Goal: Transaction & Acquisition: Purchase product/service

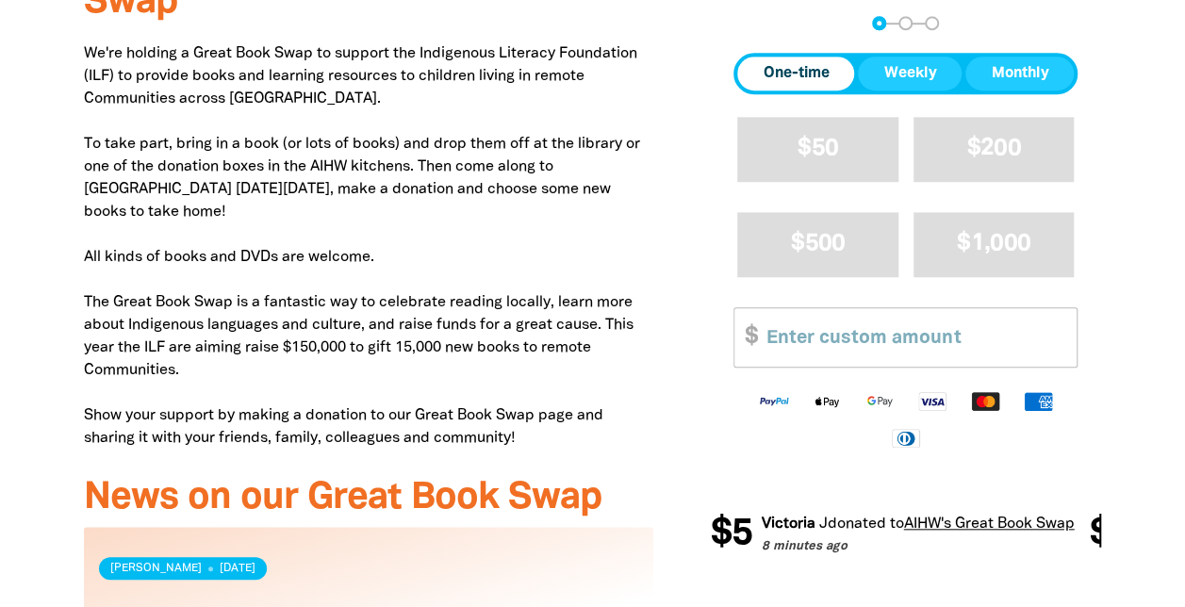
scroll to position [700, 0]
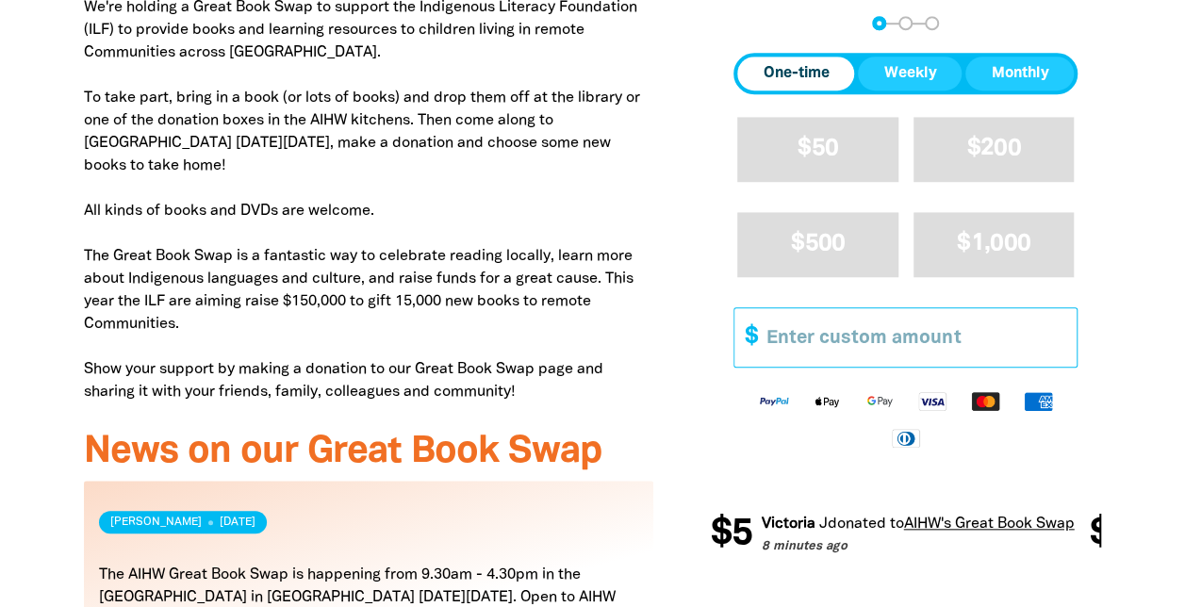
click at [989, 338] on input "Other Amount" at bounding box center [914, 337] width 323 height 58
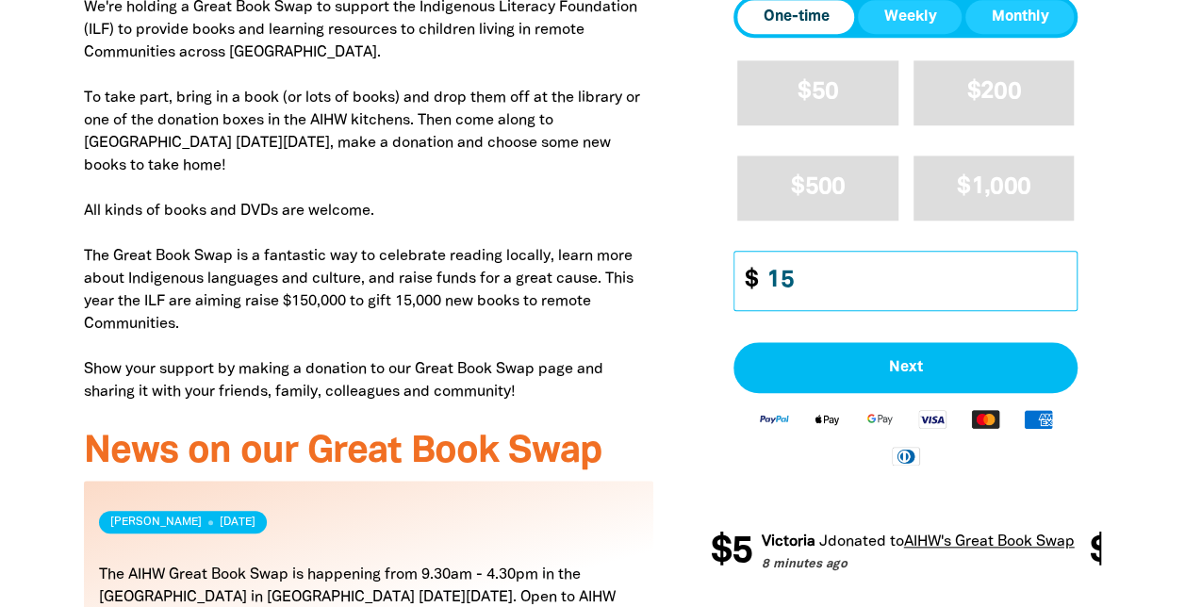
drag, startPoint x: 802, startPoint y: 285, endPoint x: 867, endPoint y: 276, distance: 65.6
click at [867, 276] on input "15" at bounding box center [914, 282] width 323 height 58
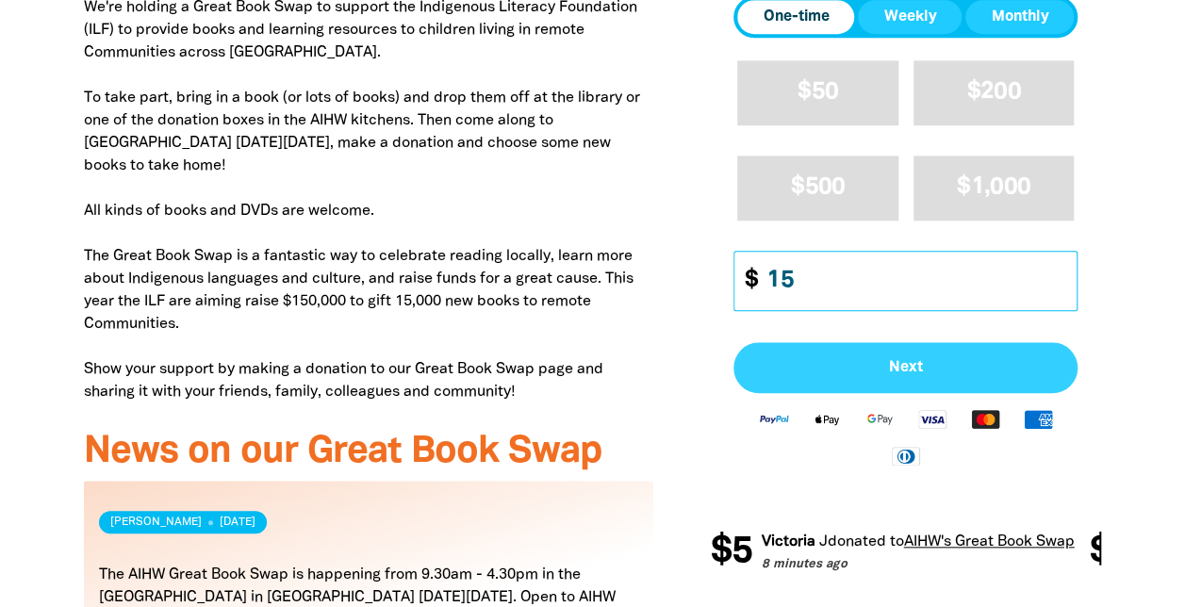
type input "15"
click at [849, 362] on span "Next" at bounding box center [905, 367] width 303 height 15
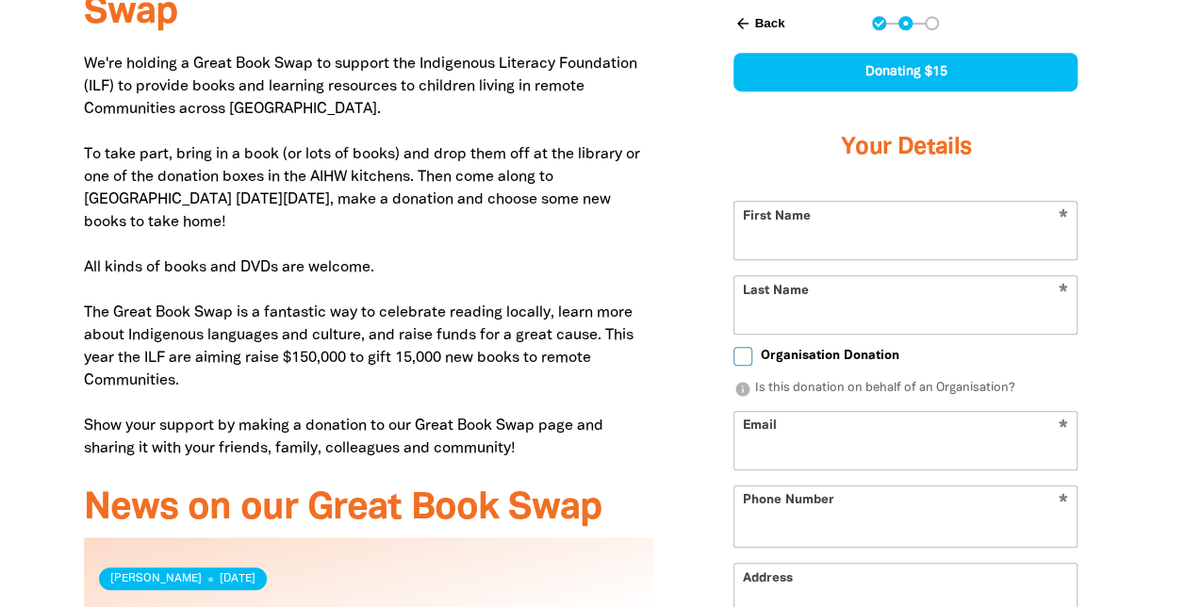
scroll to position [616, 0]
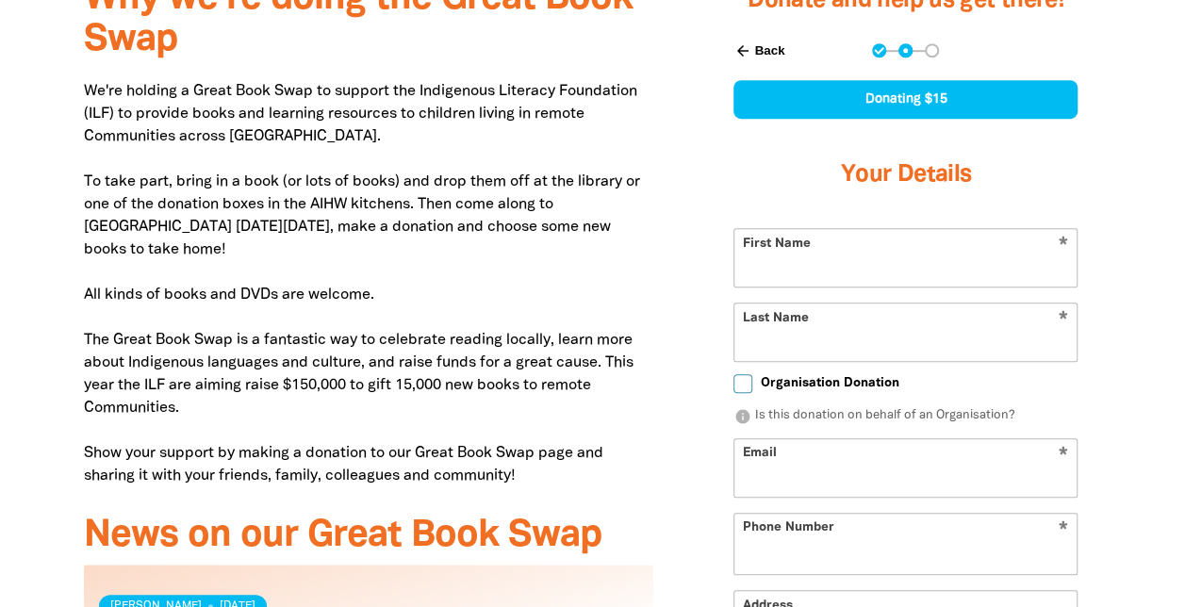
select select "AU"
click at [831, 273] on input "First Name" at bounding box center [906, 258] width 342 height 58
type input "[PERSON_NAME]"
click at [753, 342] on input "Last Name" at bounding box center [906, 333] width 342 height 58
type input "[PERSON_NAME]"
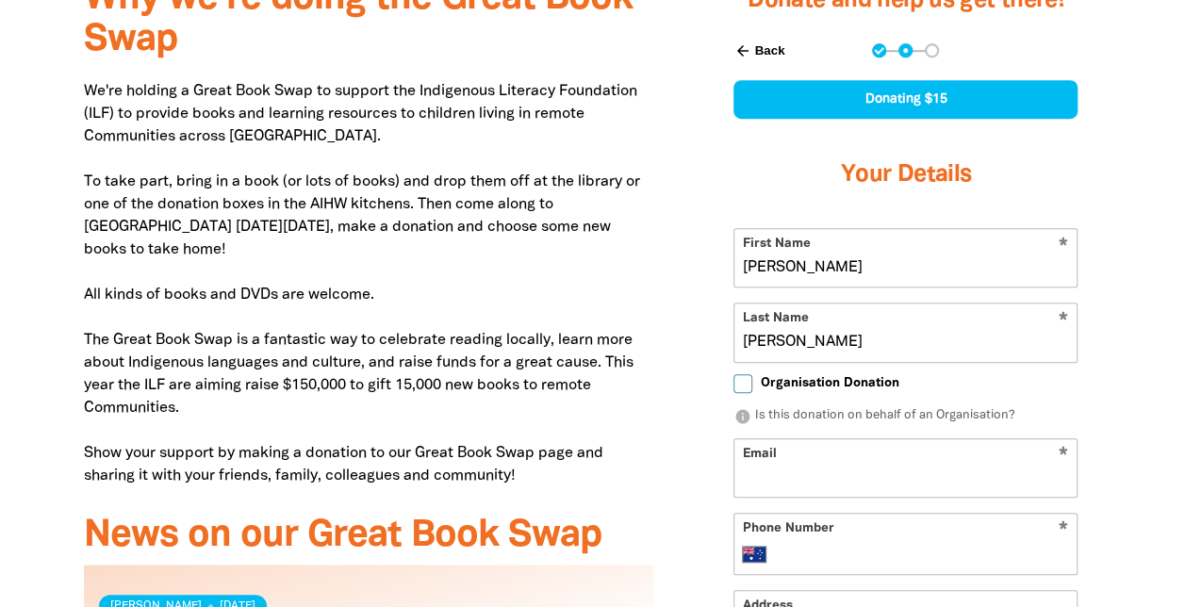
click at [683, 517] on div "Donate and help us get there! arrow_back Back Step 1 Step 2 Step 3 Donating $15…" at bounding box center [906, 453] width 448 height 989
click at [835, 466] on input "Email" at bounding box center [906, 468] width 342 height 58
type input "[EMAIL_ADDRESS][DOMAIN_NAME]"
click at [841, 568] on div "* Phone Number International [GEOGRAPHIC_DATA] [GEOGRAPHIC_DATA] [GEOGRAPHIC_DA…" at bounding box center [906, 544] width 344 height 62
click at [834, 543] on input "Phone Number" at bounding box center [925, 554] width 289 height 23
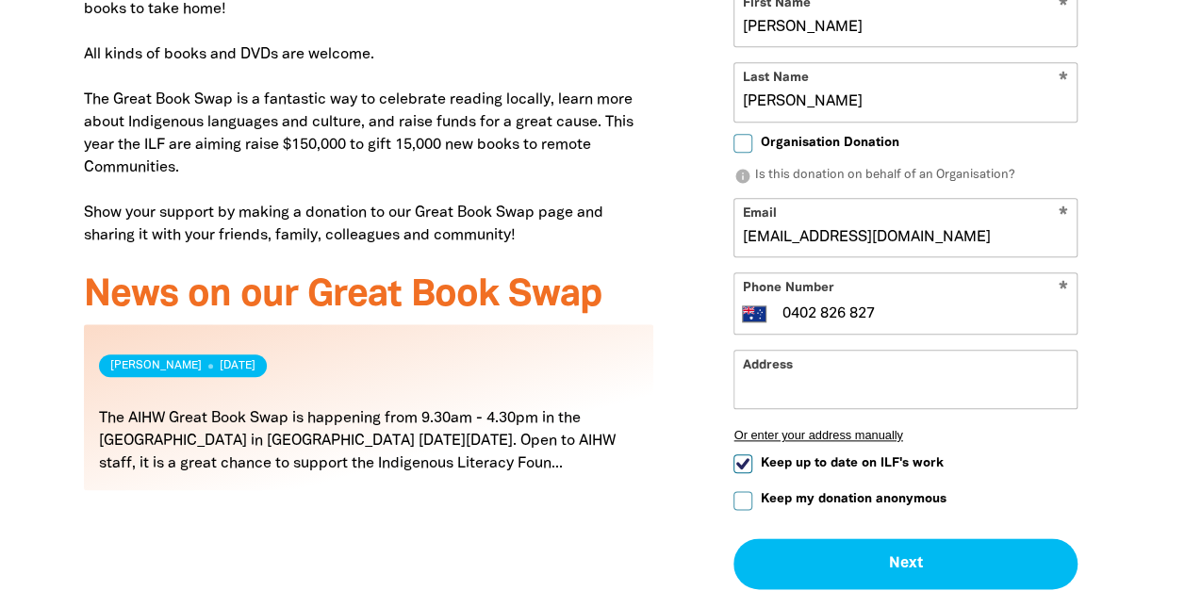
scroll to position [857, 0]
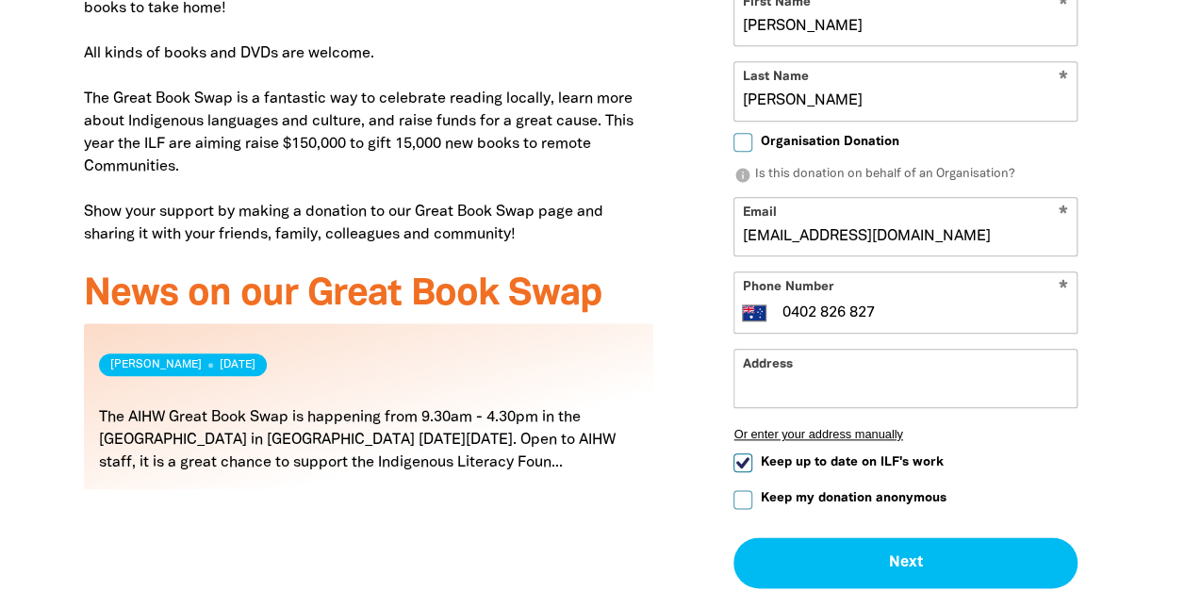
type input "0402 826 827"
click at [849, 375] on input "Address" at bounding box center [906, 379] width 342 height 58
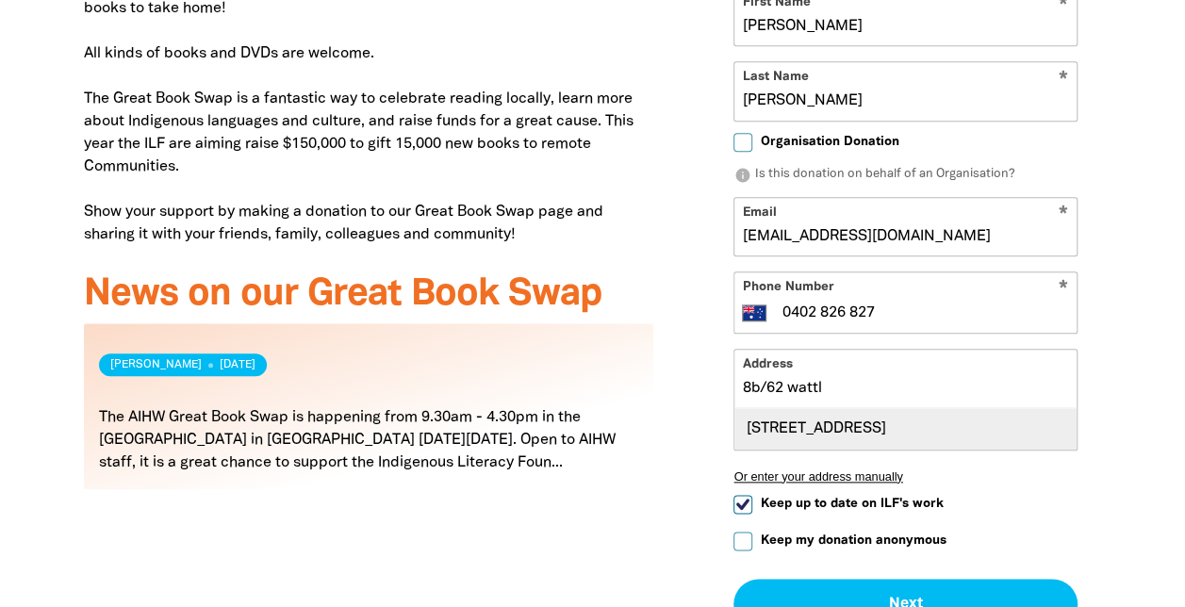
click at [863, 449] on div "[STREET_ADDRESS]" at bounding box center [906, 428] width 342 height 41
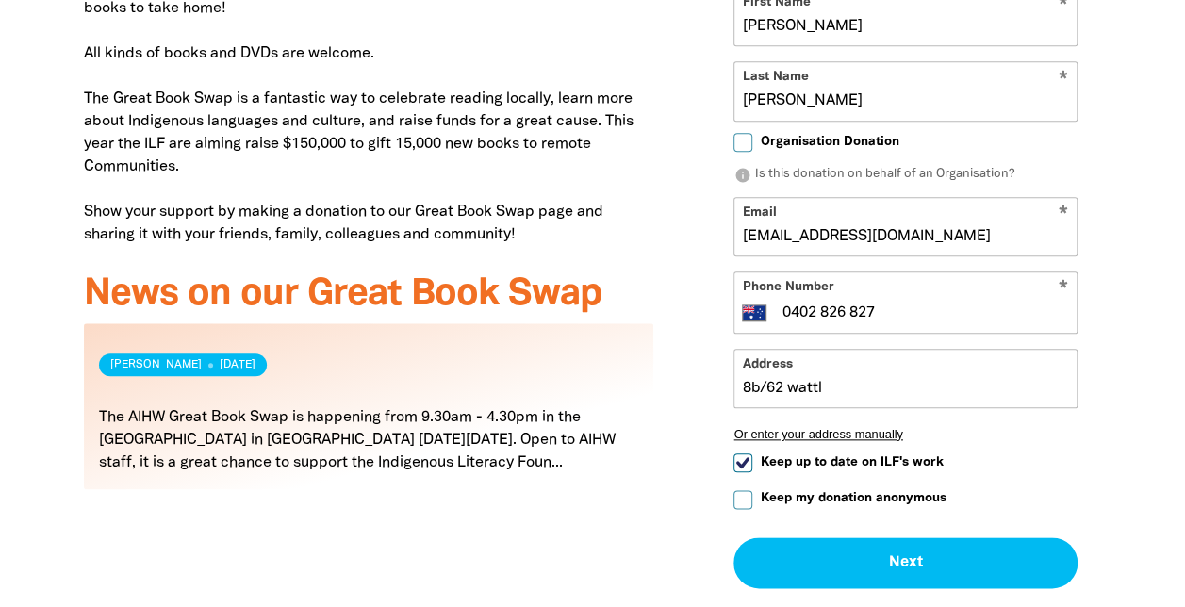
type input "[STREET_ADDRESS]"
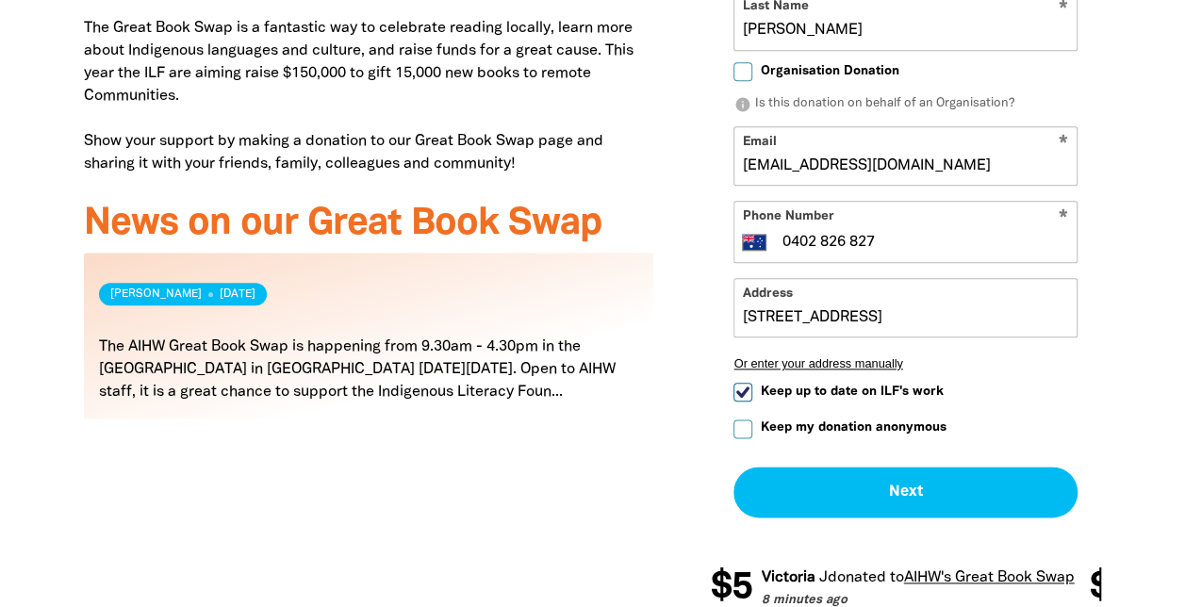
scroll to position [929, 0]
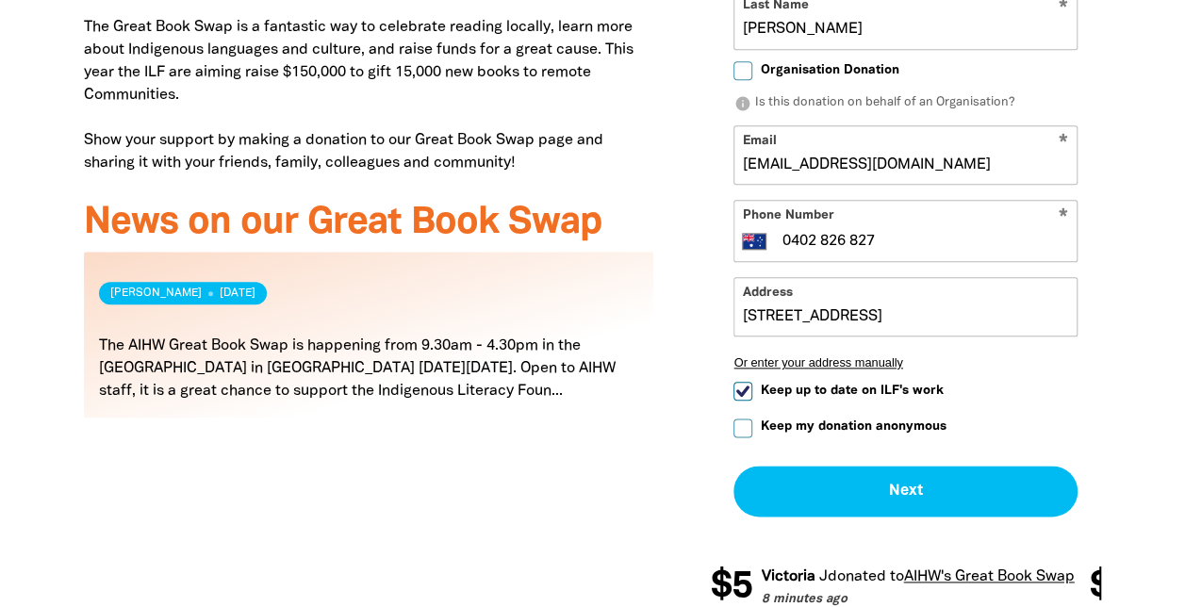
click at [745, 387] on input "Keep up to date on ILF's work" at bounding box center [743, 391] width 19 height 19
checkbox input "false"
click at [742, 428] on input "Keep my donation anonymous" at bounding box center [743, 428] width 19 height 19
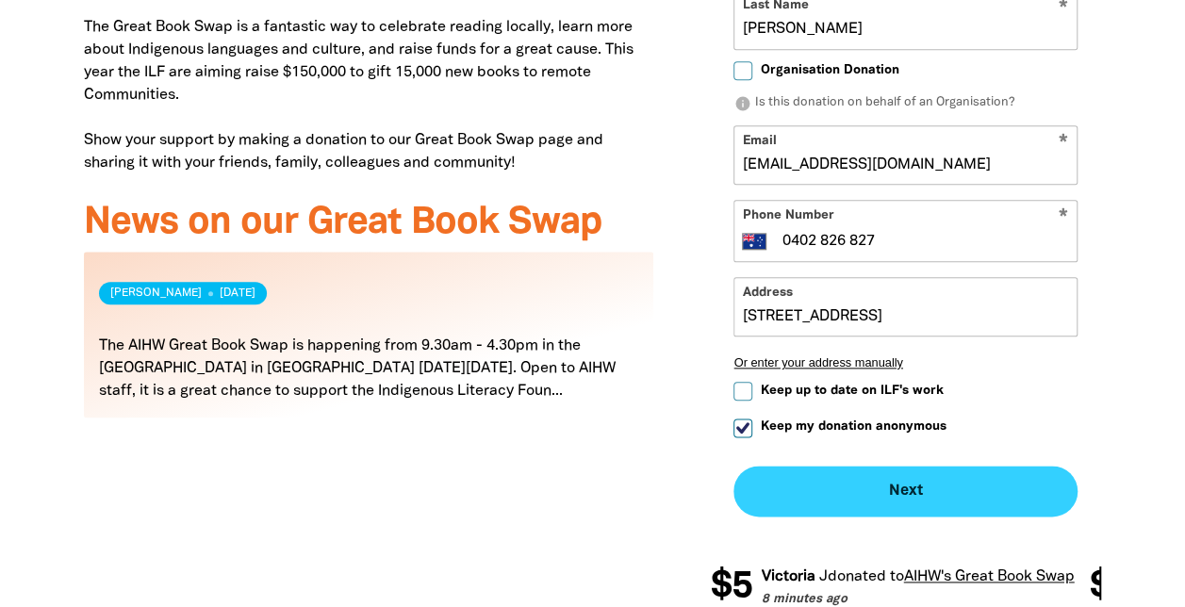
click at [858, 504] on button "Next chevron_right" at bounding box center [906, 491] width 344 height 51
checkbox input "false"
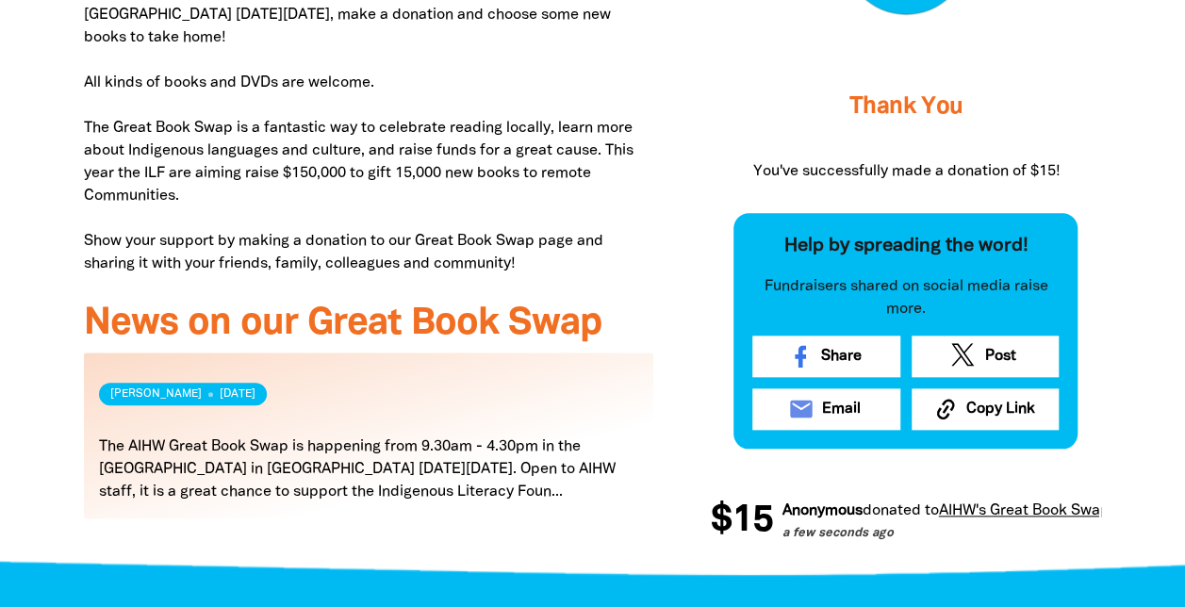
scroll to position [822, 0]
